Goal: Navigation & Orientation: Go to known website

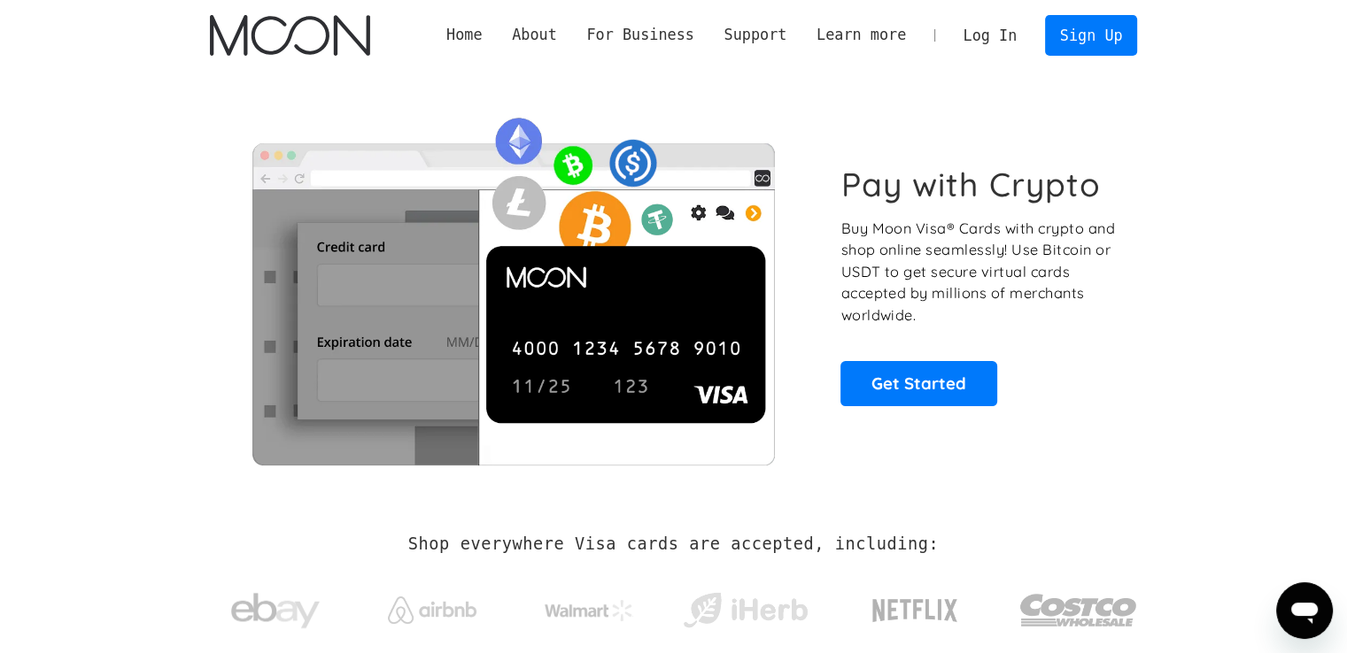
click at [1091, 85] on div "Pay with Crypto Buy Moon Visa® Cards with crypto and shop online seamlessly! Us…" at bounding box center [674, 285] width 928 height 429
click at [992, 38] on link "Log In" at bounding box center [989, 35] width 83 height 39
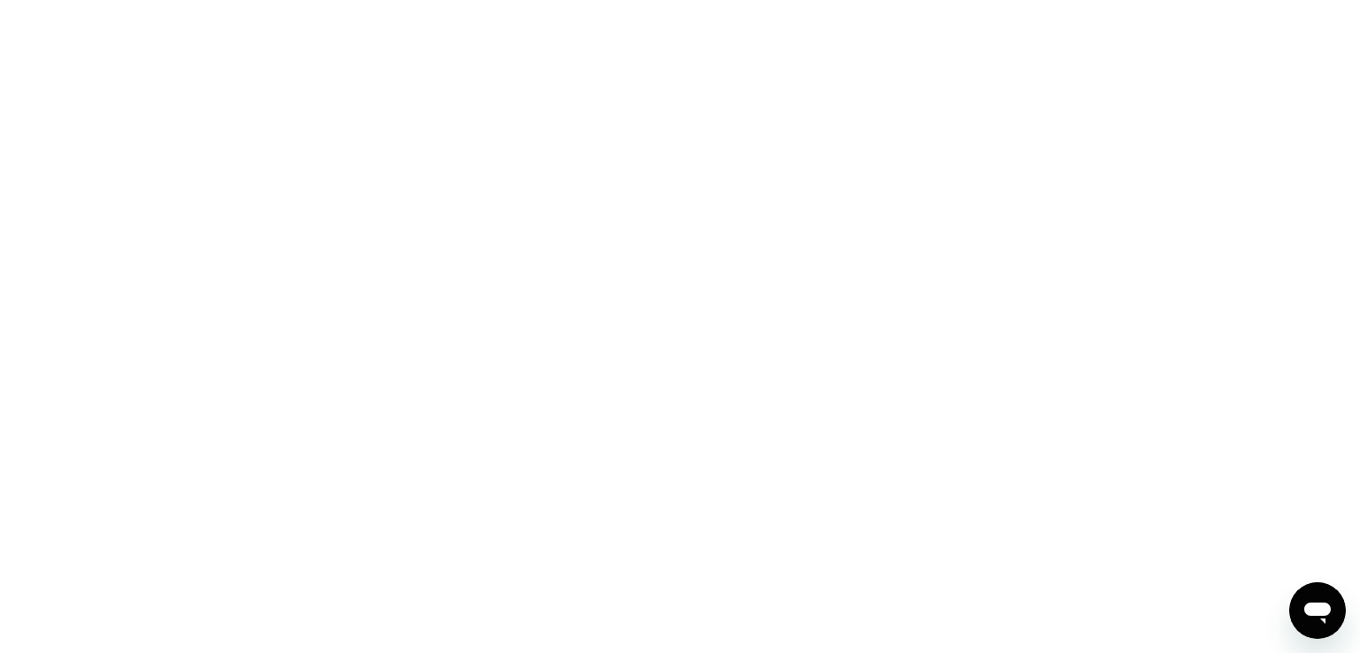
click at [846, 67] on div at bounding box center [680, 326] width 1360 height 653
